Goal: Task Accomplishment & Management: Manage account settings

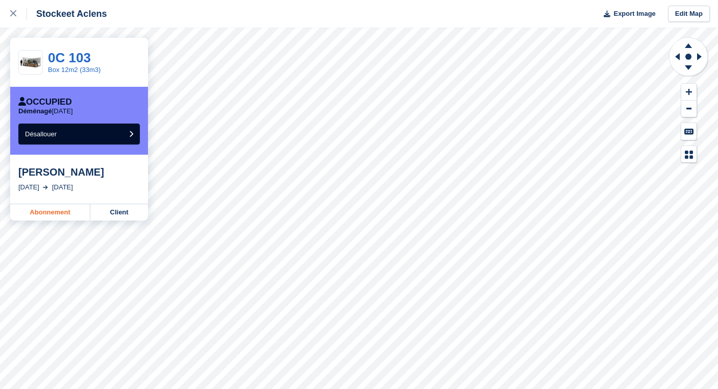
click at [51, 214] on link "Abonnement" at bounding box center [50, 212] width 80 height 16
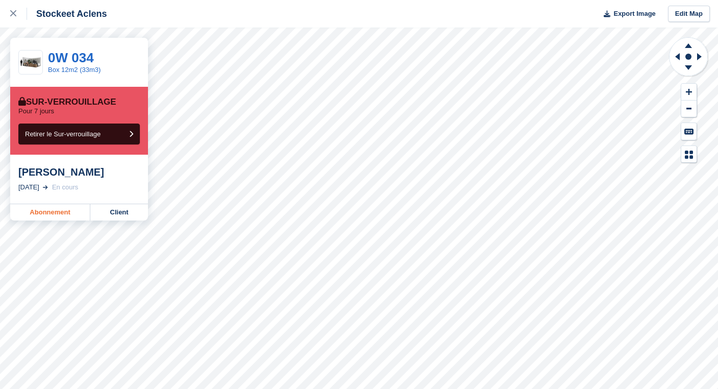
click at [48, 211] on link "Abonnement" at bounding box center [50, 212] width 80 height 16
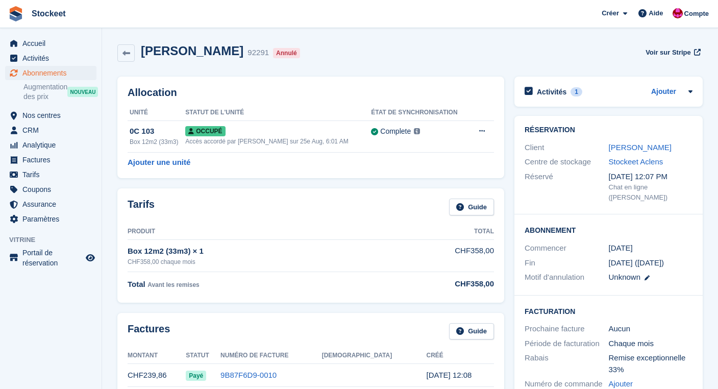
click at [550, 82] on div "Activités 1 Ajouter Retirer le box à la fin de l’abonnement [DATE]" at bounding box center [609, 92] width 188 height 30
click at [551, 85] on div "Activités 1" at bounding box center [554, 92] width 58 height 14
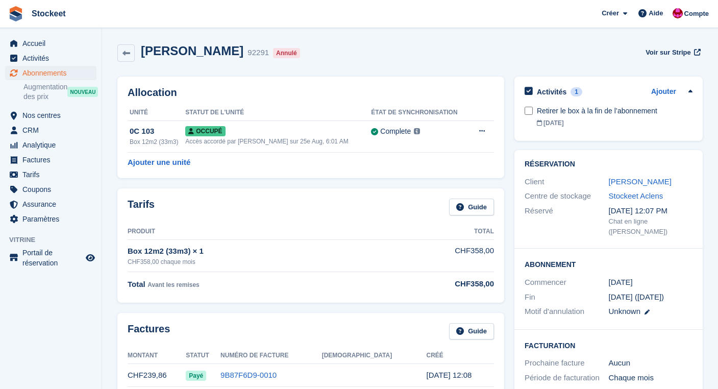
click at [409, 60] on div "[PERSON_NAME] 92291 Annulé Voir sur Stripe" at bounding box center [410, 53] width 586 height 18
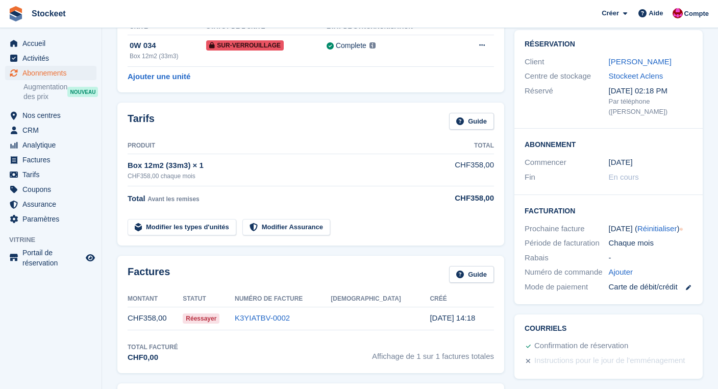
scroll to position [180, 0]
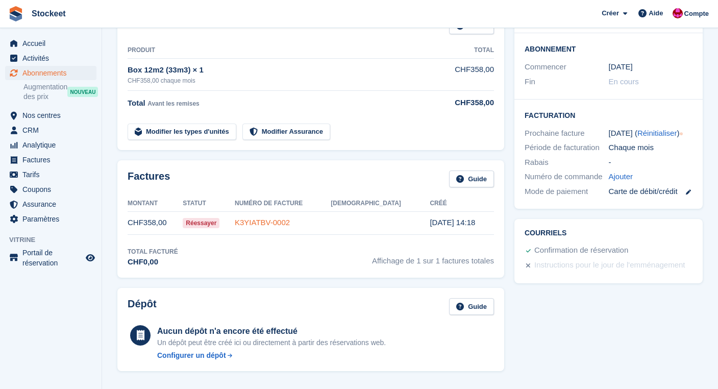
click at [290, 221] on link "K3YIATBV-0002" at bounding box center [262, 222] width 55 height 9
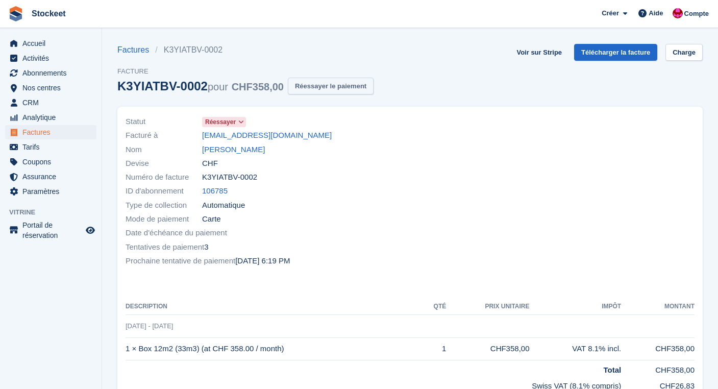
click at [357, 90] on button "Réessayer le paiement" at bounding box center [331, 86] width 86 height 17
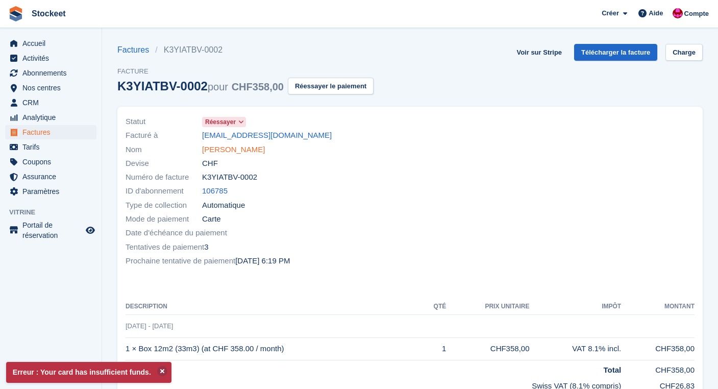
click at [222, 150] on link "Gaetan Wittlin" at bounding box center [233, 150] width 63 height 12
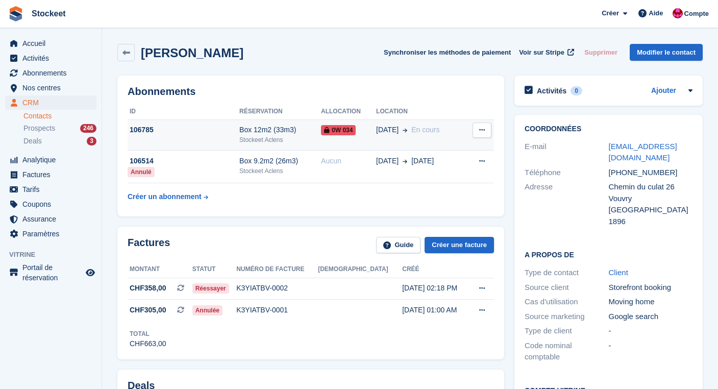
click at [173, 140] on td "106785" at bounding box center [184, 134] width 112 height 31
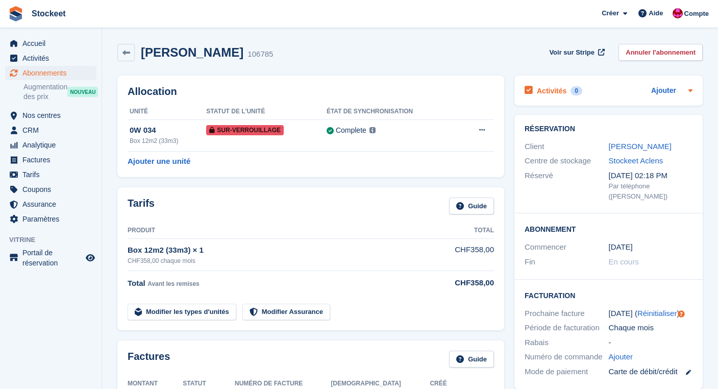
click at [563, 94] on h2 "Activités" at bounding box center [552, 90] width 30 height 9
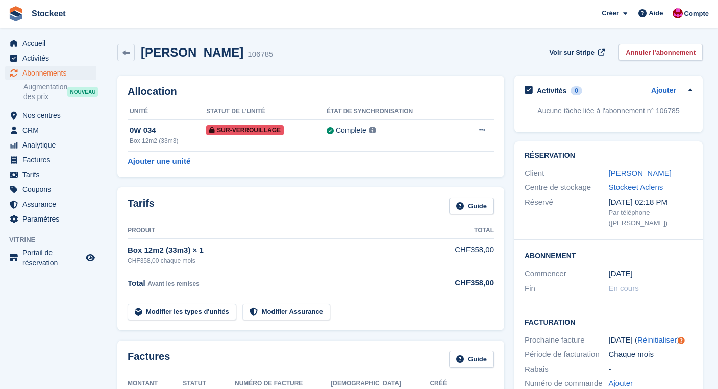
click at [464, 102] on div "Allocation Unité Statut de l'unité État de synchronisation 0W 034 Box 12m2 (33m…" at bounding box center [310, 127] width 387 height 102
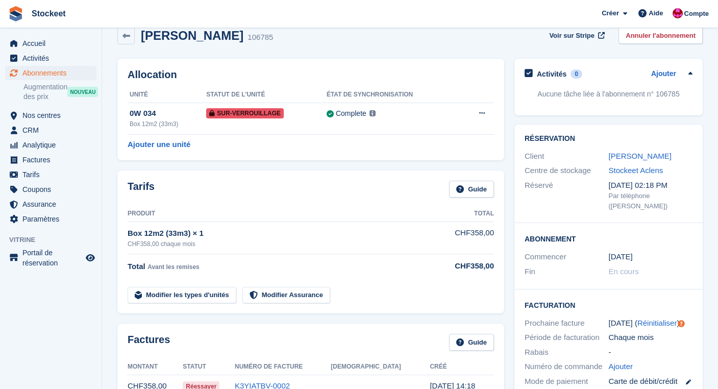
scroll to position [3, 0]
